Goal: Check status: Check status

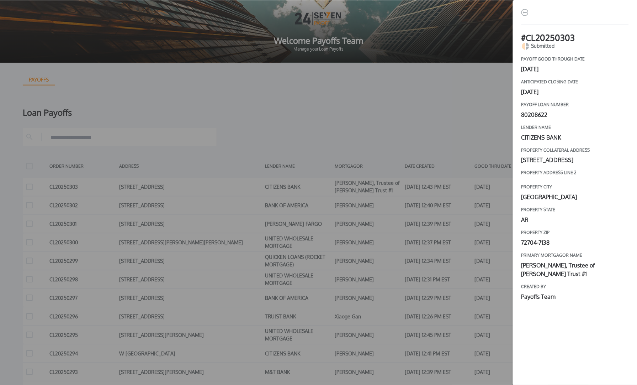
scroll to position [79, 0]
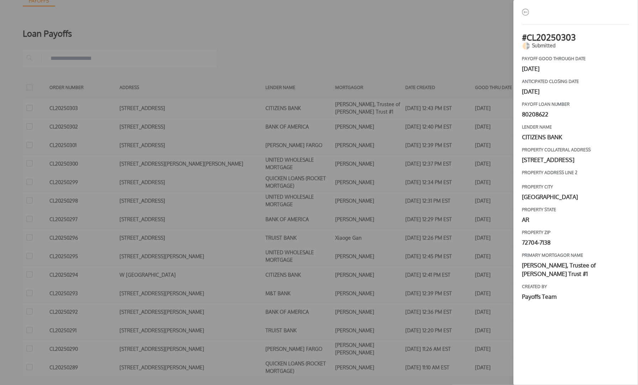
click at [444, 28] on div "# CL20250303 Submitted payoff good through date September 12, 2025 Anticipated …" at bounding box center [319, 192] width 638 height 385
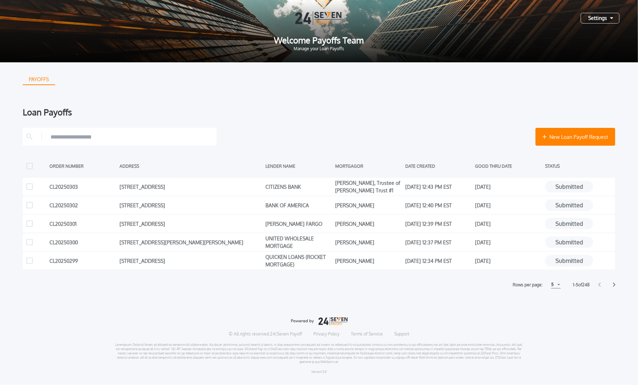
click at [557, 284] on div "5" at bounding box center [556, 284] width 10 height 7
click at [552, 310] on h1 "15" at bounding box center [555, 311] width 7 height 9
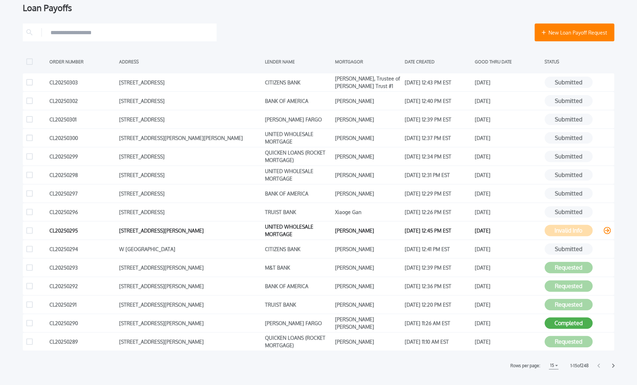
scroll to position [108, 0]
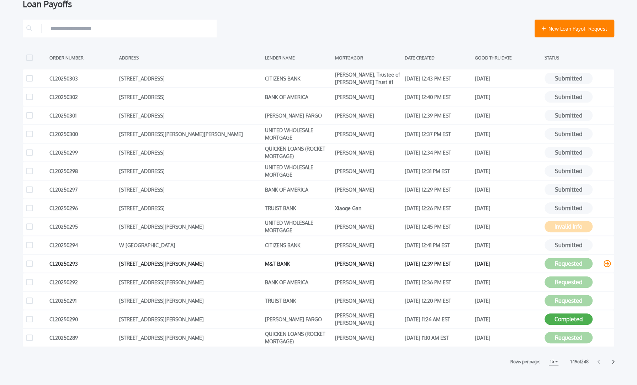
click at [605, 263] on icon at bounding box center [607, 263] width 7 height 7
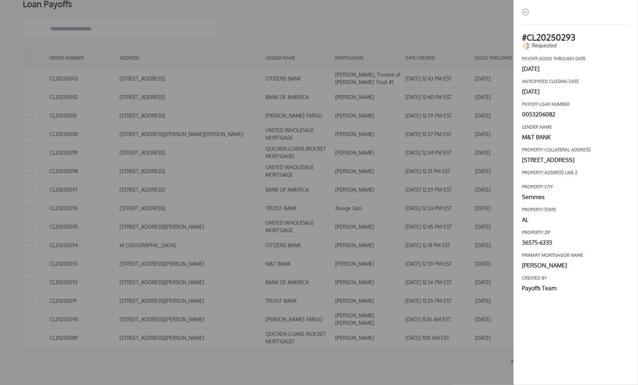
click at [523, 12] on img "button" at bounding box center [525, 12] width 7 height 7
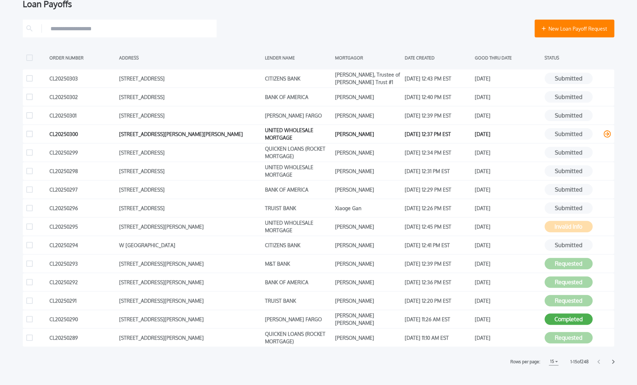
scroll to position [155, 0]
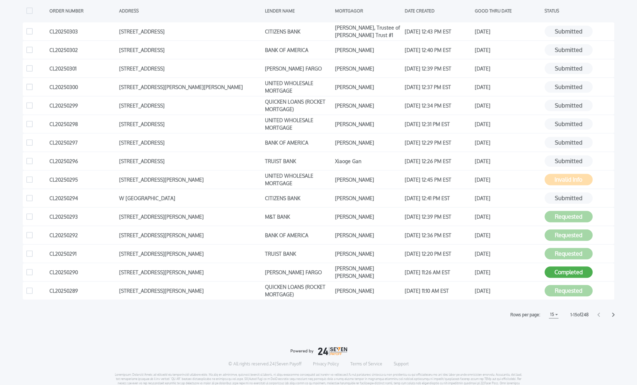
click at [614, 314] on icon at bounding box center [613, 314] width 3 height 5
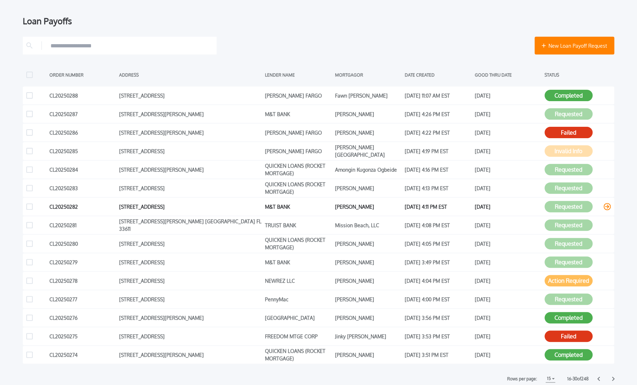
scroll to position [147, 0]
